Goal: Task Accomplishment & Management: Manage account settings

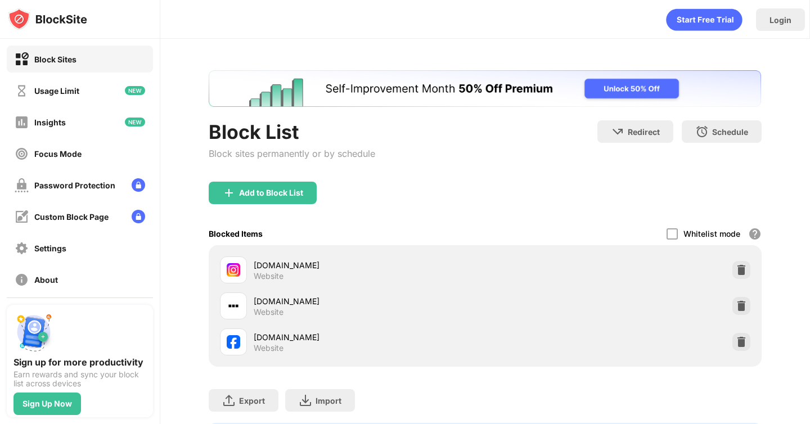
click at [739, 343] on img at bounding box center [741, 341] width 11 height 11
